Goal: Task Accomplishment & Management: Check status

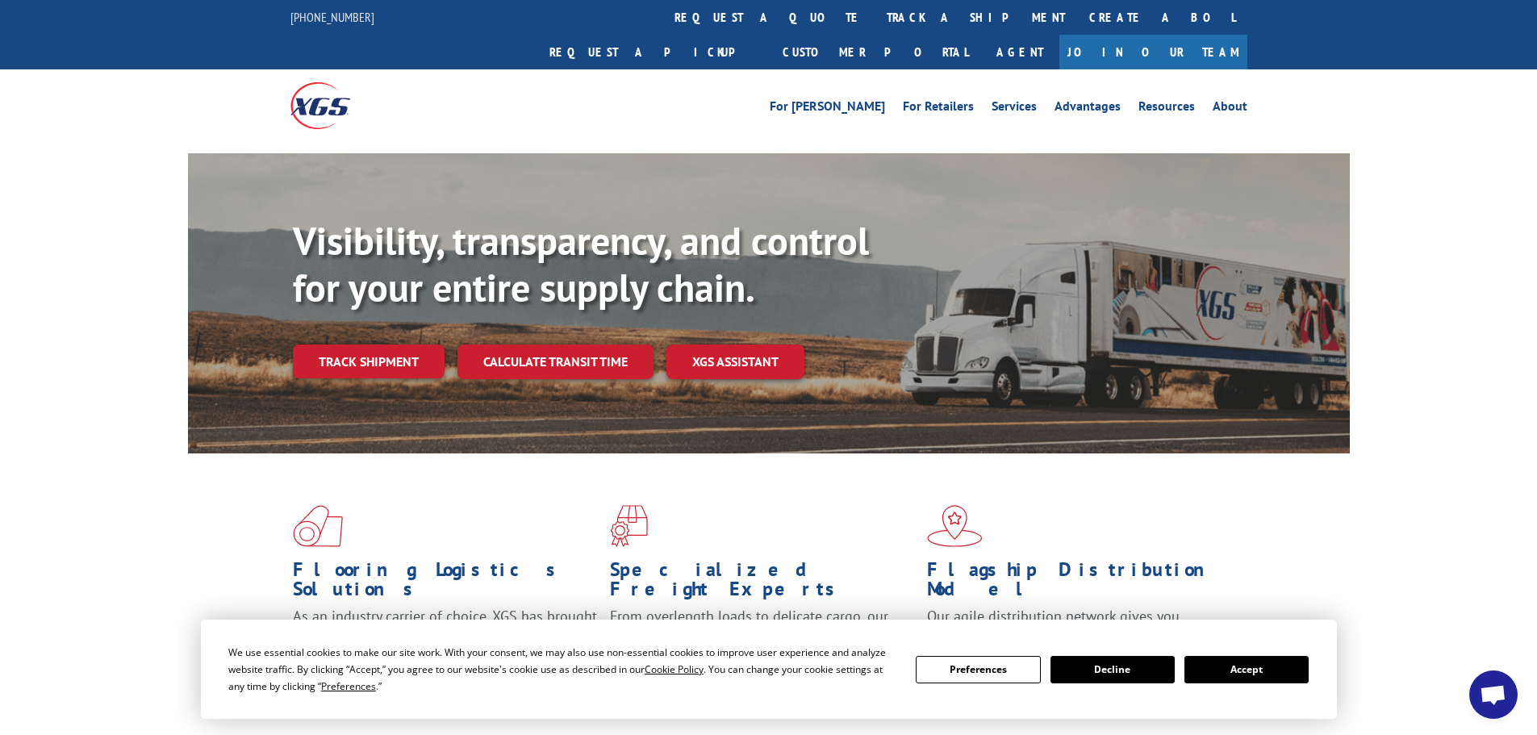
click at [1258, 675] on button "Accept" at bounding box center [1246, 669] width 124 height 27
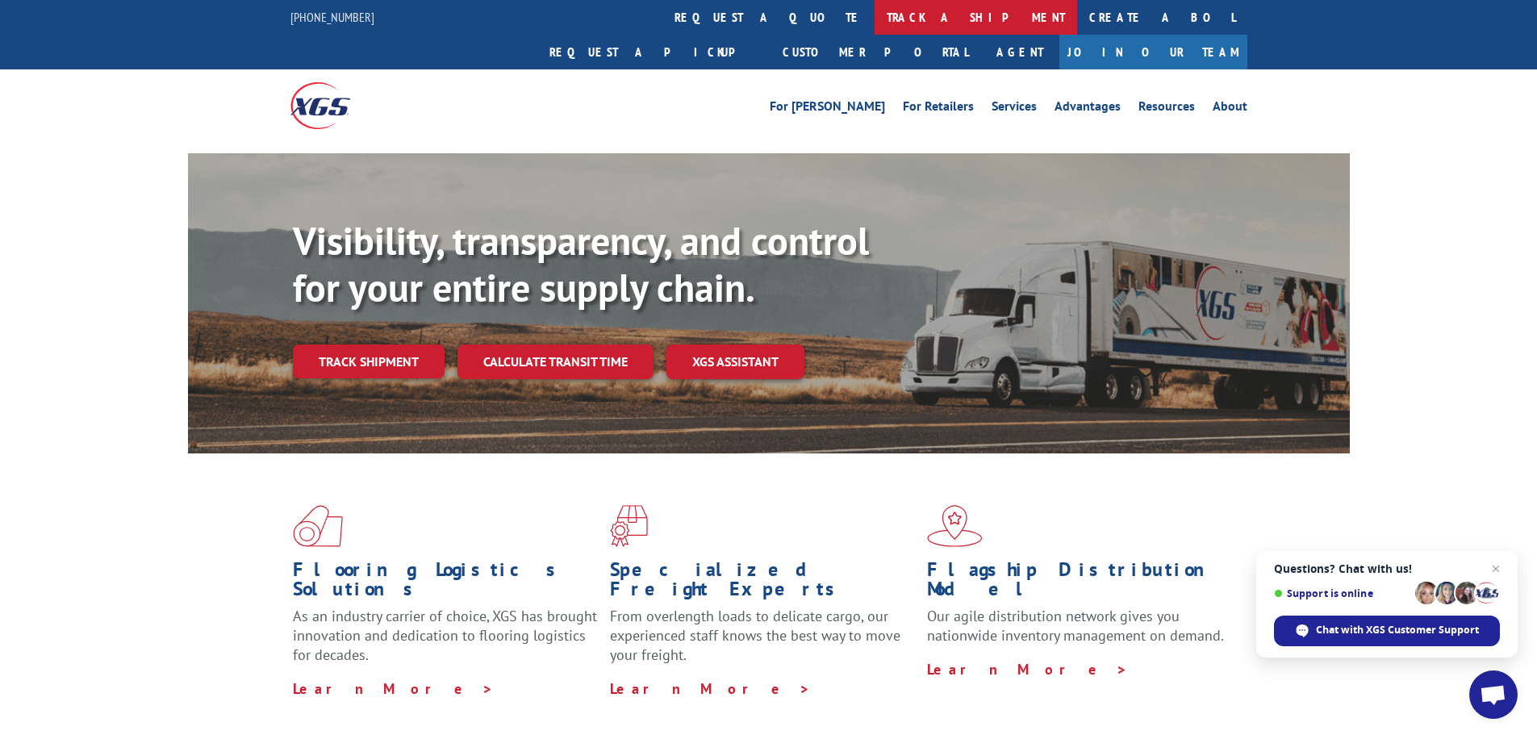
click at [874, 15] on link "track a shipment" at bounding box center [975, 17] width 202 height 35
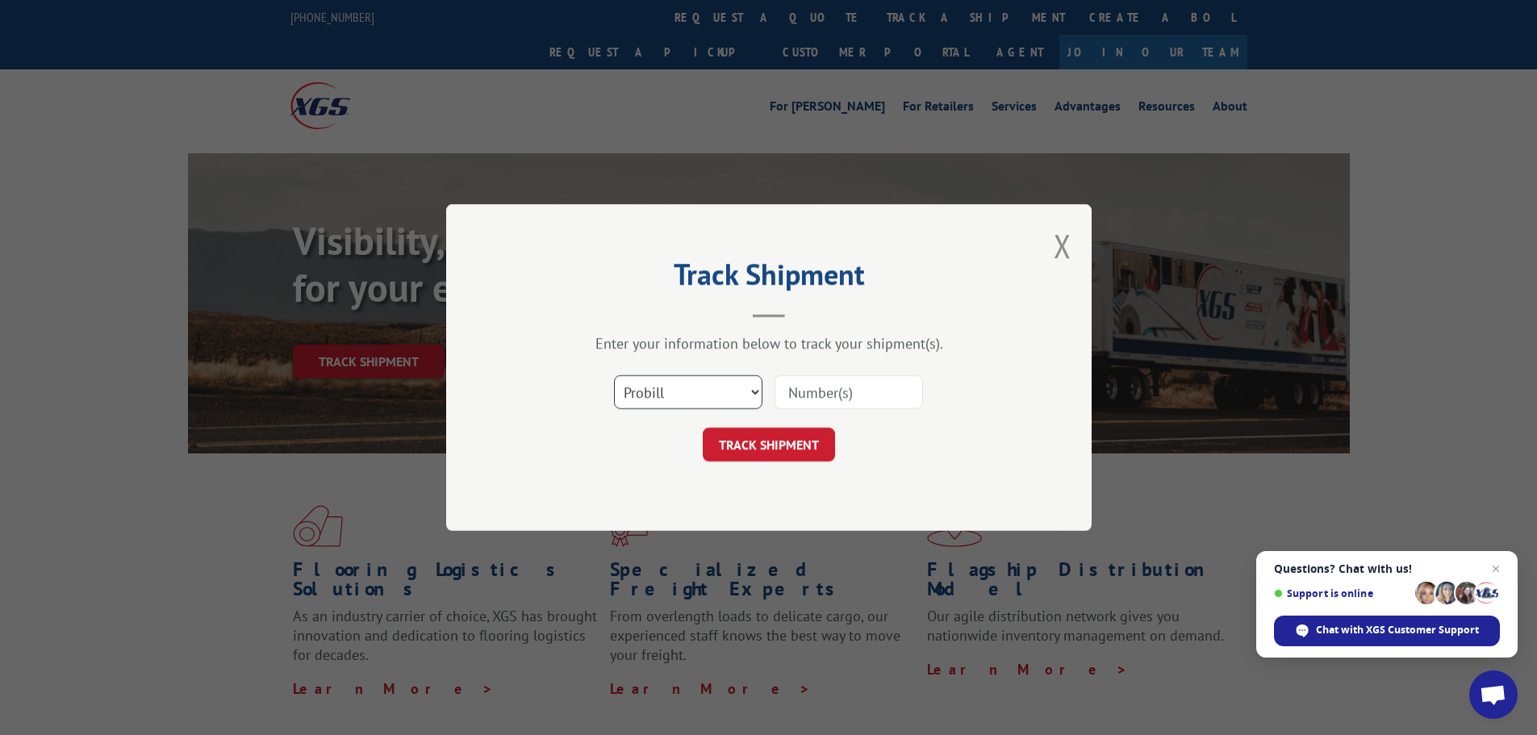
click at [658, 395] on select "Select category... Probill BOL PO" at bounding box center [688, 392] width 148 height 34
select select "po"
click at [614, 375] on select "Select category... Probill BOL PO" at bounding box center [688, 392] width 148 height 34
click at [808, 392] on input at bounding box center [848, 392] width 148 height 34
paste input "52530534"
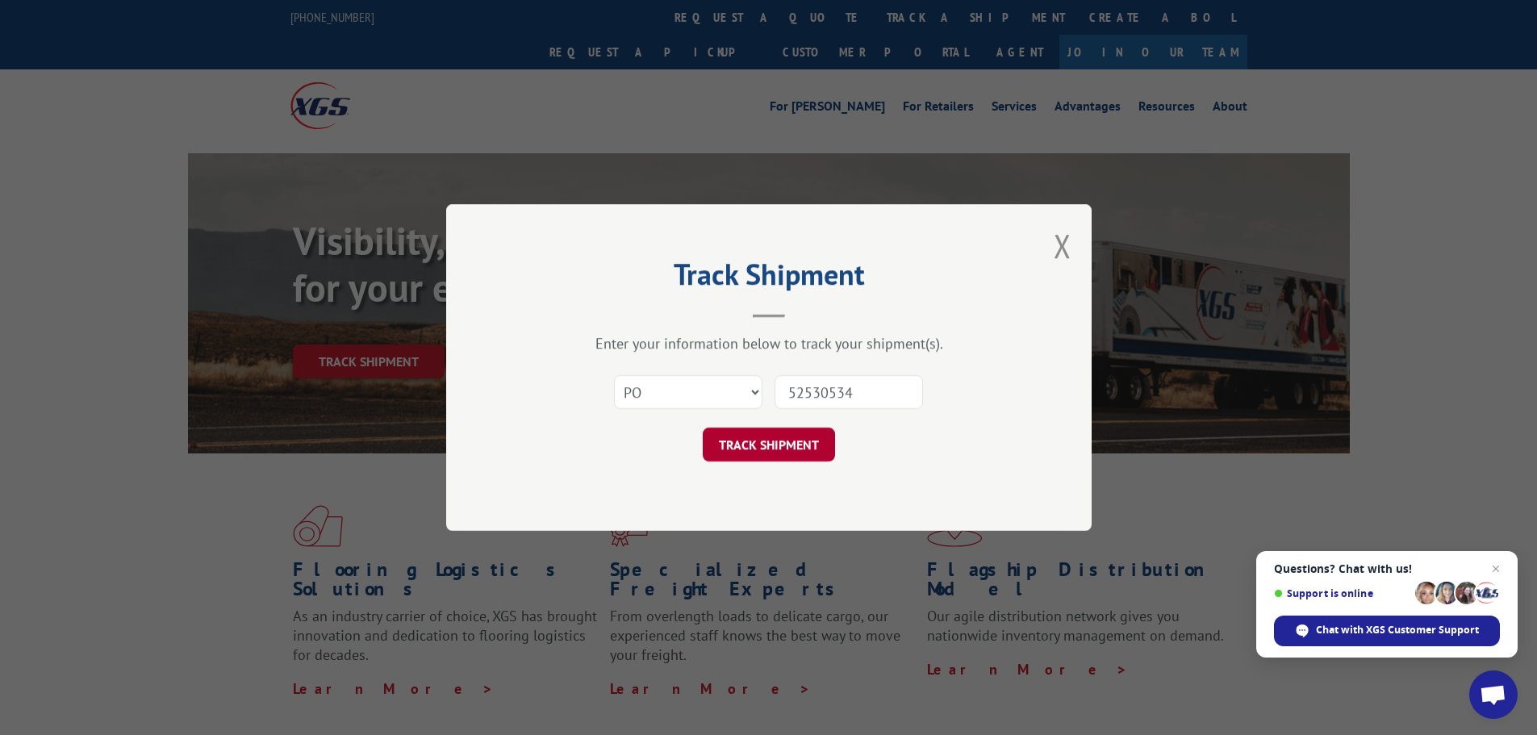
type input "52530534"
click at [763, 444] on button "TRACK SHIPMENT" at bounding box center [769, 445] width 132 height 34
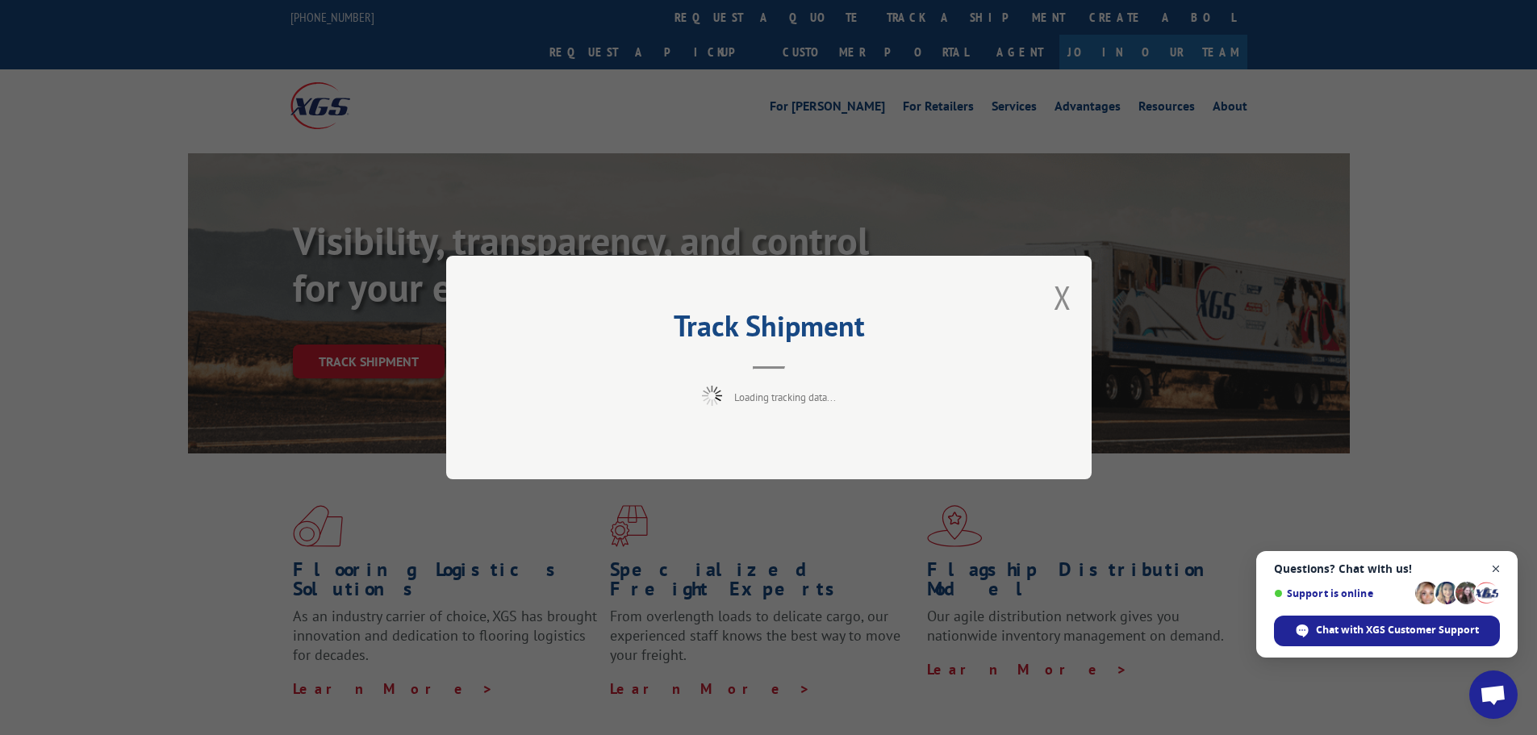
click at [1495, 568] on span "Close chat" at bounding box center [1496, 569] width 20 height 20
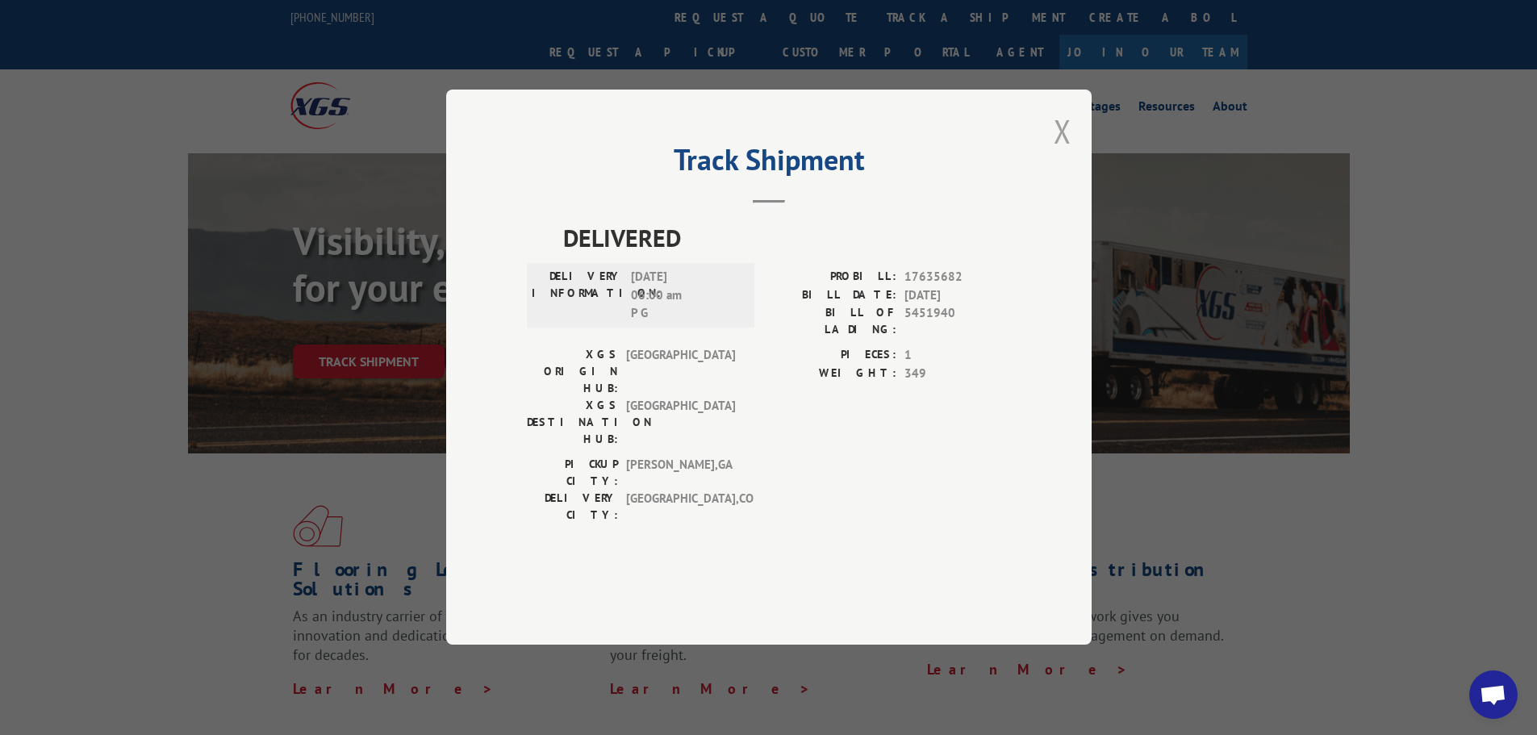
click at [1067, 152] on button "Close modal" at bounding box center [1062, 131] width 18 height 43
